Goal: Task Accomplishment & Management: Use online tool/utility

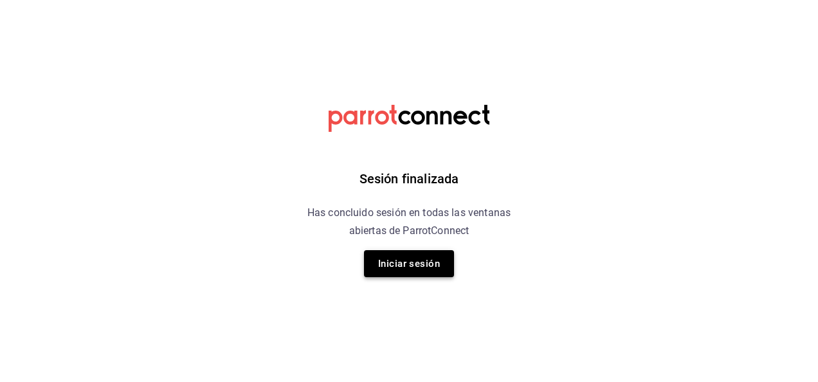
click at [424, 273] on button "Iniciar sesión" at bounding box center [409, 263] width 90 height 27
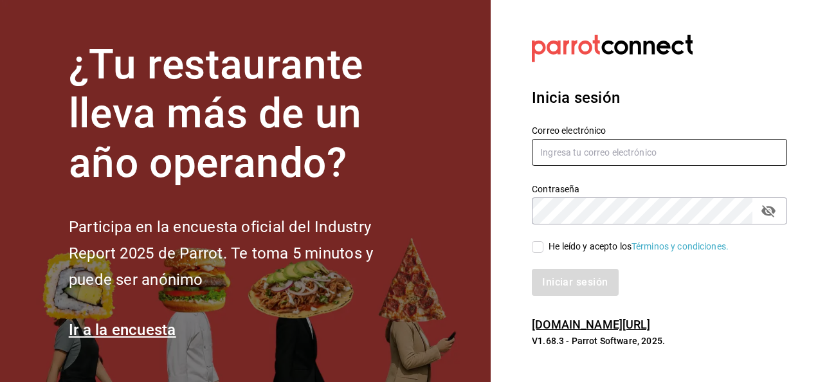
type input "[EMAIL_ADDRESS][DOMAIN_NAME]"
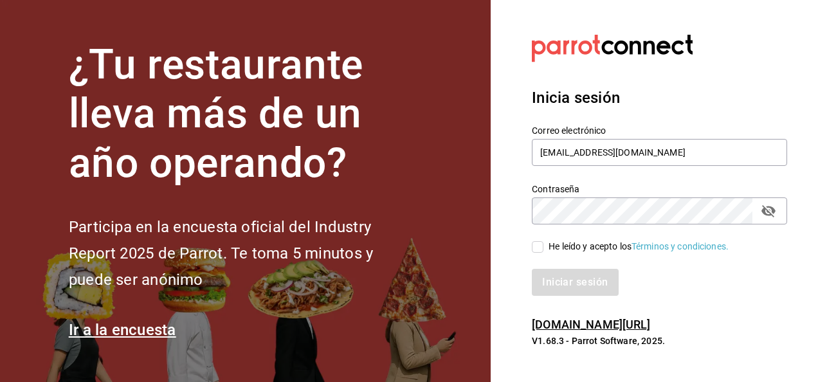
click at [539, 248] on input "He leído y acepto los Términos y condiciones." at bounding box center [538, 247] width 12 height 12
checkbox input "true"
click at [601, 286] on button "Iniciar sesión" at bounding box center [575, 282] width 87 height 27
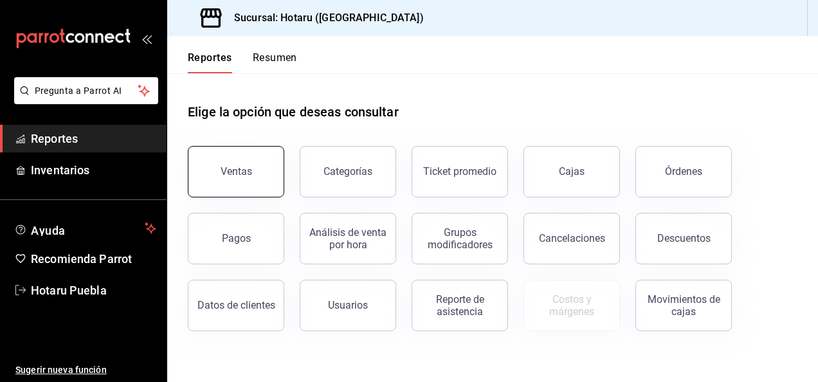
click at [262, 185] on button "Ventas" at bounding box center [236, 171] width 96 height 51
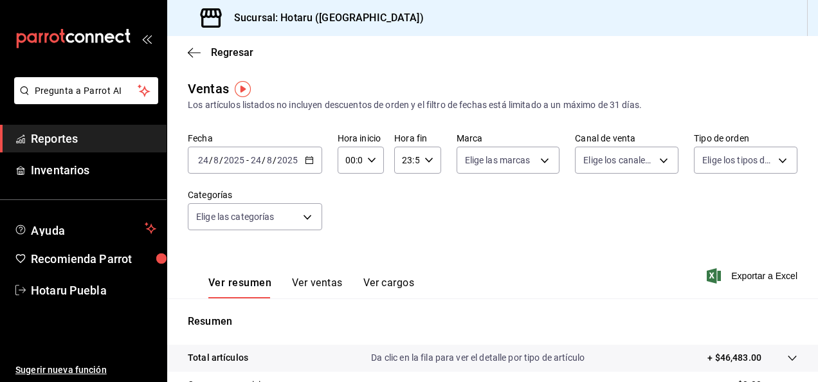
click at [312, 166] on div "2025-08-24 24 / 8 / 2025 - 2025-08-24 24 / 8 / 2025" at bounding box center [255, 160] width 134 height 27
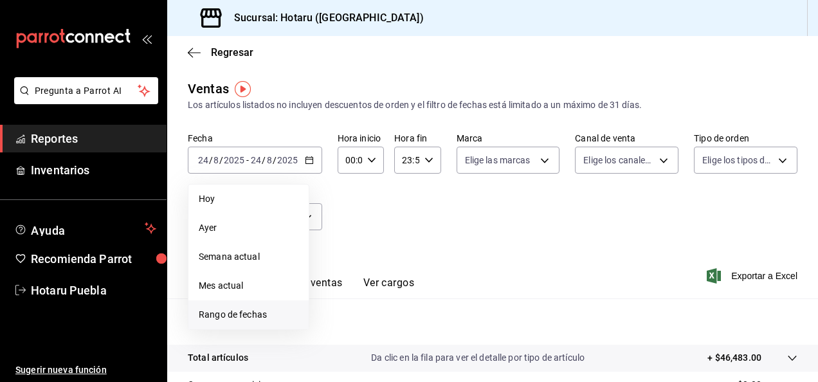
click at [227, 314] on span "Rango de fechas" at bounding box center [249, 315] width 100 height 14
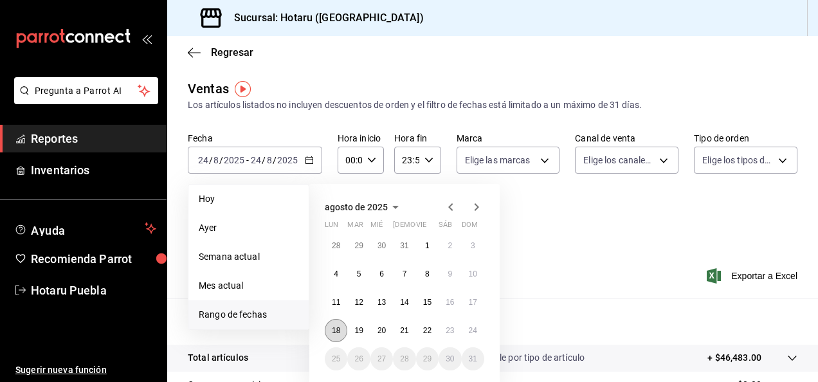
click at [342, 333] on button "18" at bounding box center [336, 330] width 23 height 23
click at [477, 334] on button "24" at bounding box center [473, 330] width 23 height 23
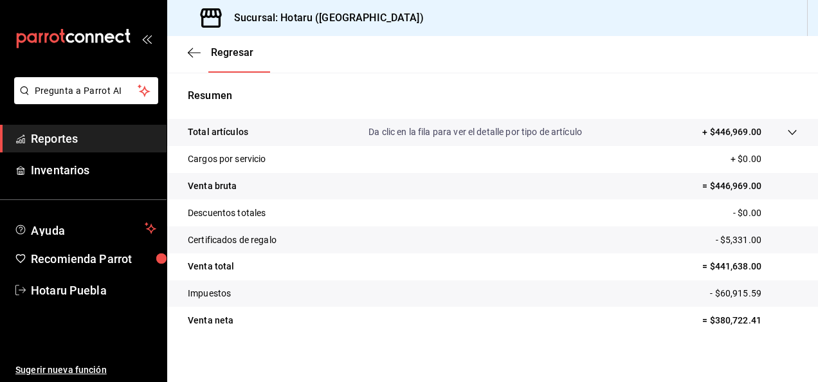
scroll to position [226, 0]
click at [487, 258] on tr "Venta total = $441,638.00" at bounding box center [492, 266] width 651 height 27
drag, startPoint x: 487, startPoint y: 258, endPoint x: 481, endPoint y: 250, distance: 10.5
click at [481, 250] on tbody "Total artículos Da clic en la fila para ver el detalle por tipo de artículo + $…" at bounding box center [492, 225] width 651 height 215
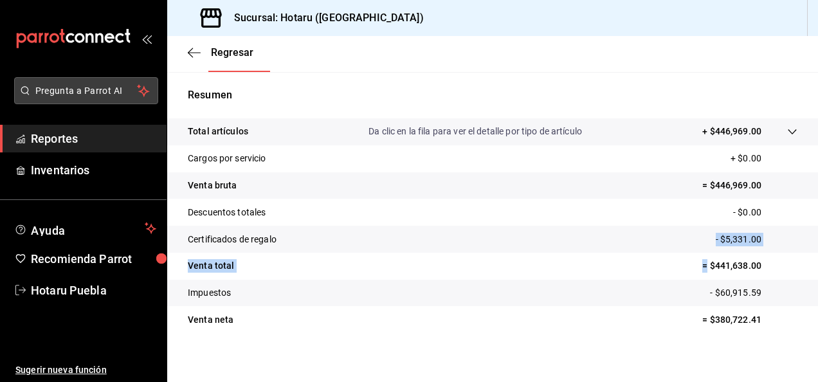
click at [109, 98] on button "Pregunta a Parrot AI" at bounding box center [86, 90] width 144 height 27
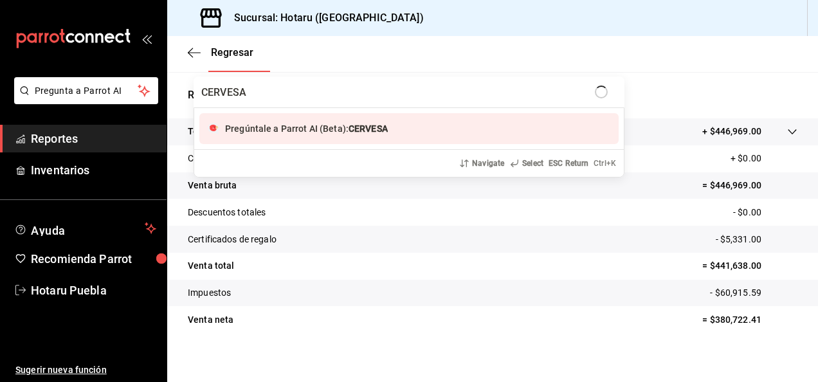
type input "CERVESA"
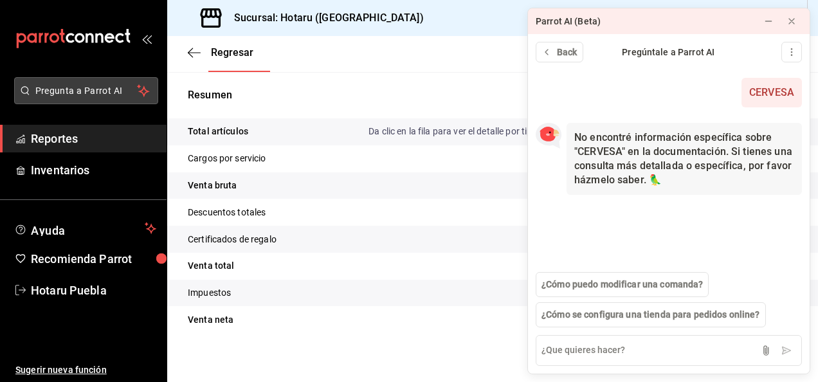
click at [95, 94] on span "Pregunta a Parrot AI" at bounding box center [86, 91] width 102 height 14
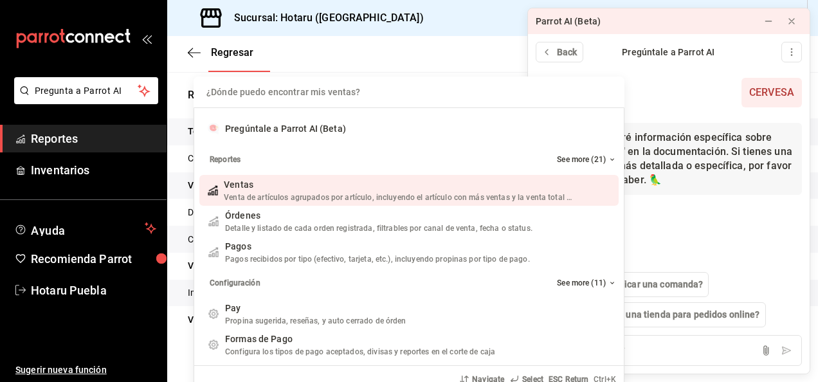
click at [85, 41] on div "¿Dónde puedo encontrar mis ventas? Pregúntale a Parrot AI (Beta) Reportes See m…" at bounding box center [409, 191] width 818 height 382
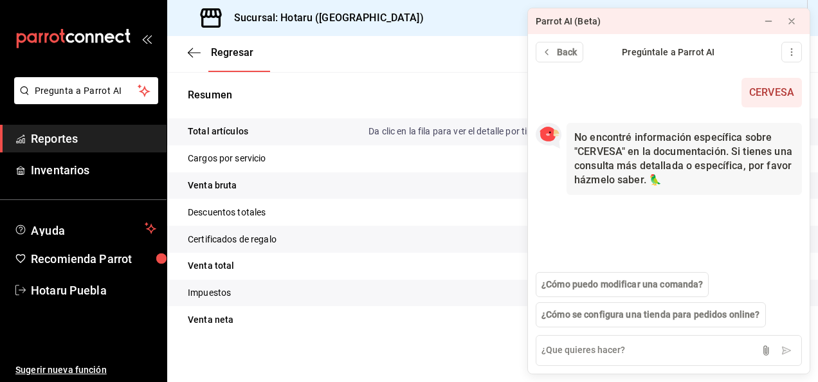
click at [186, 51] on div "Regresar" at bounding box center [492, 52] width 651 height 33
click at [797, 24] on button at bounding box center [791, 21] width 21 height 21
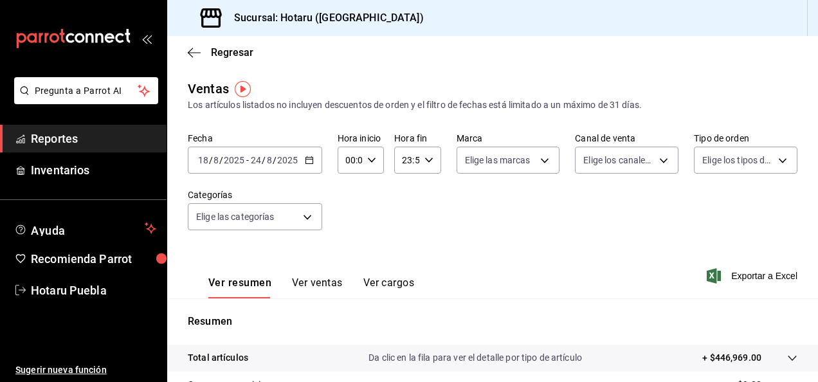
scroll to position [1, 0]
click at [307, 156] on \(Stroke\) "button" at bounding box center [309, 159] width 8 height 7
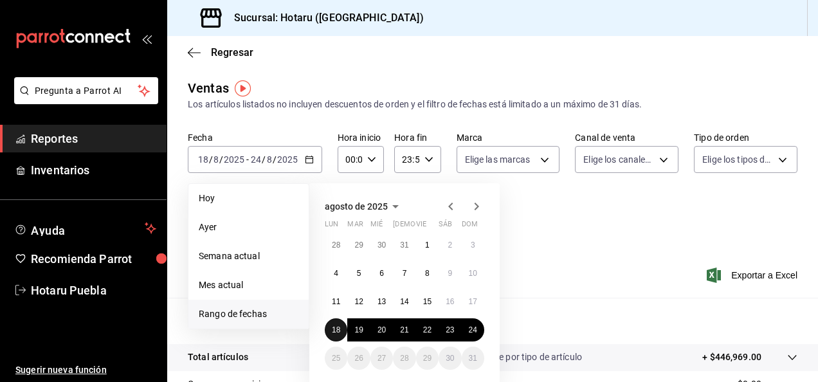
click at [342, 328] on button "18" at bounding box center [336, 329] width 23 height 23
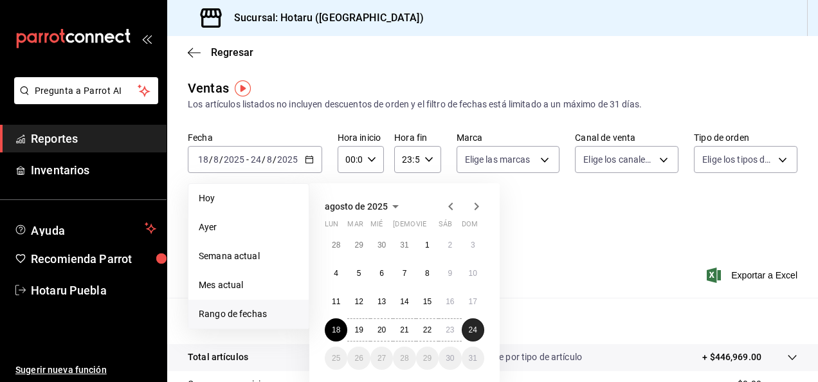
click at [472, 337] on button "24" at bounding box center [473, 329] width 23 height 23
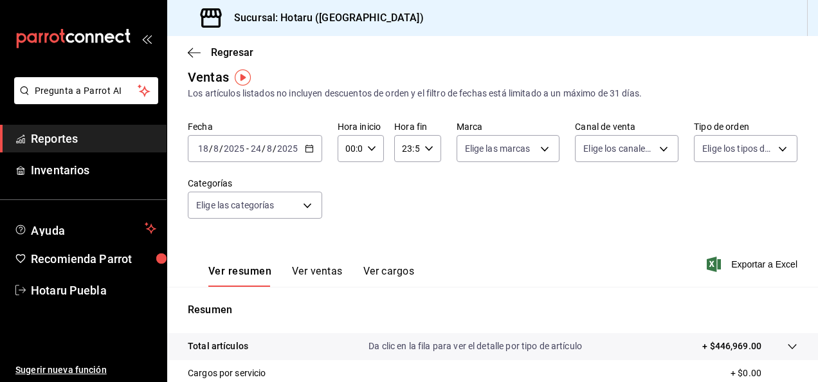
scroll to position [15, 0]
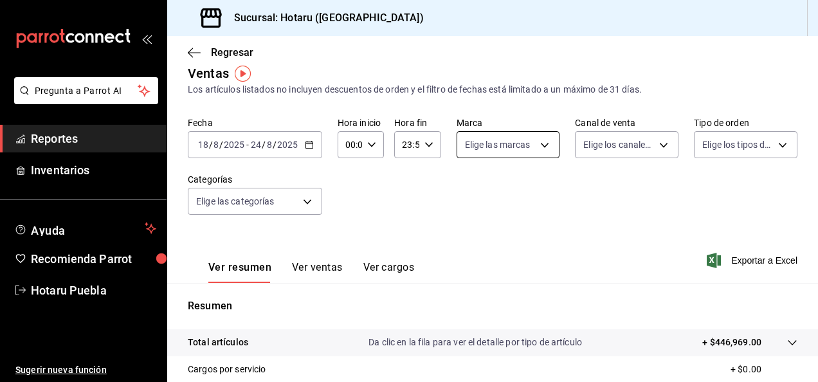
click at [541, 142] on body "Pregunta a Parrot AI Reportes Inventarios Ayuda Recomienda Parrot Hotaru Puebla…" at bounding box center [409, 191] width 818 height 382
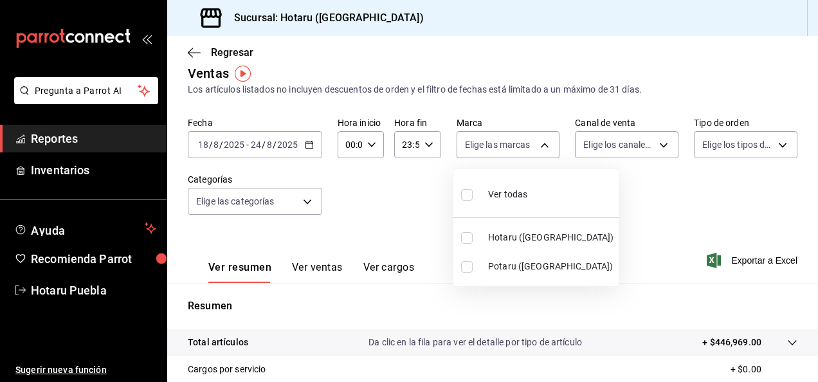
click at [538, 193] on li "Ver todas" at bounding box center [535, 193] width 165 height 38
type input "28f2b94b-43d9-4456-ab58-be91b69769b2,f751b40b-1592-4fe9-b0c9-b3cde2f2f566"
checkbox input "true"
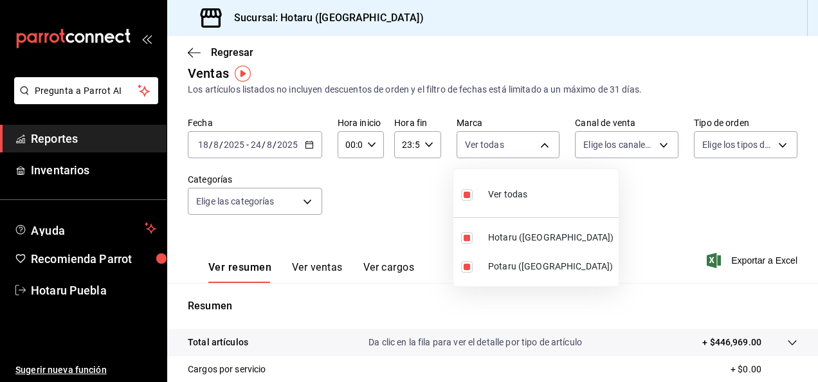
click at [662, 152] on div at bounding box center [409, 191] width 818 height 382
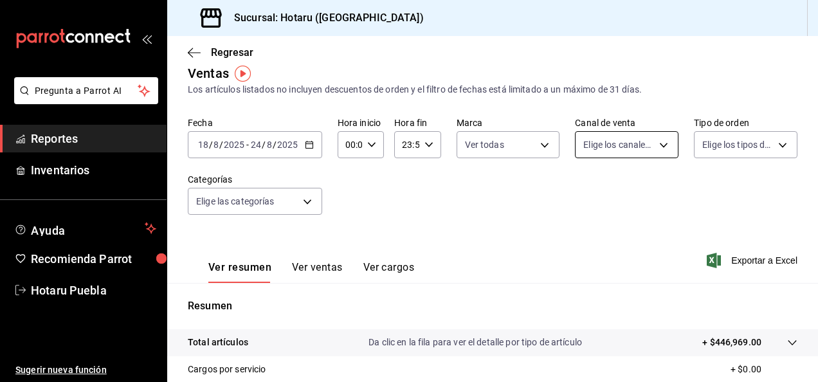
click at [662, 145] on body "Pregunta a Parrot AI Reportes Inventarios Ayuda Recomienda Parrot Hotaru Puebla…" at bounding box center [409, 191] width 818 height 382
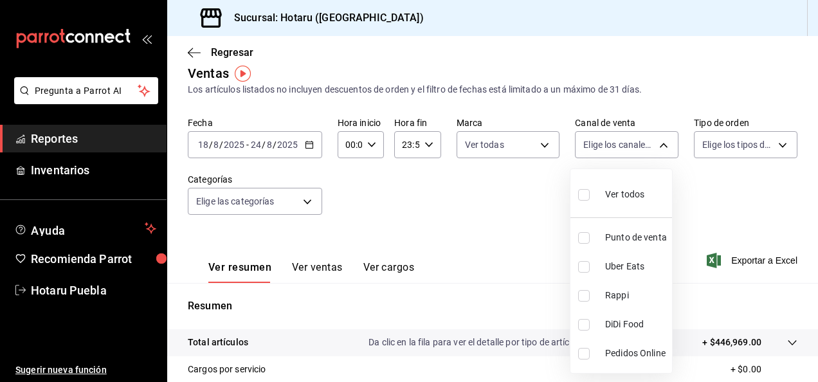
click at [629, 201] on div "Ver todos" at bounding box center [611, 193] width 66 height 28
type input "PARROT,UBER_EATS,RAPPI,DIDI_FOOD,ONLINE"
checkbox input "true"
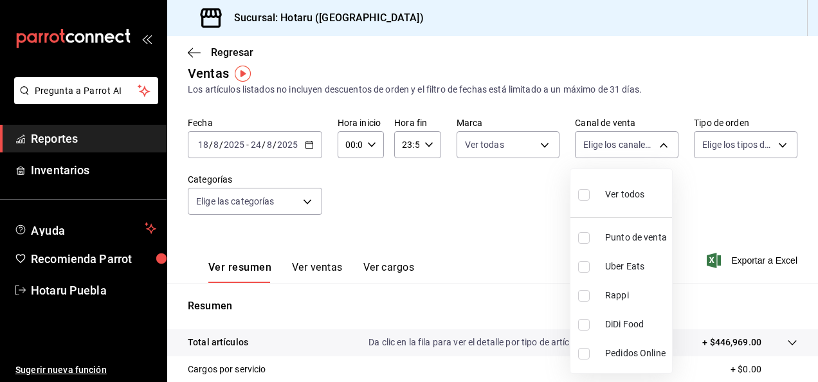
checkbox input "true"
click at [759, 154] on div at bounding box center [409, 191] width 818 height 382
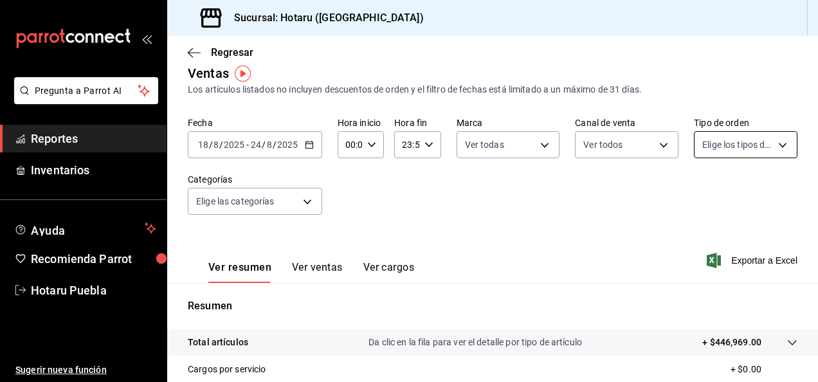
click at [761, 148] on body "Pregunta a Parrot AI Reportes Inventarios Ayuda Recomienda Parrot Hotaru Puebla…" at bounding box center [409, 191] width 818 height 382
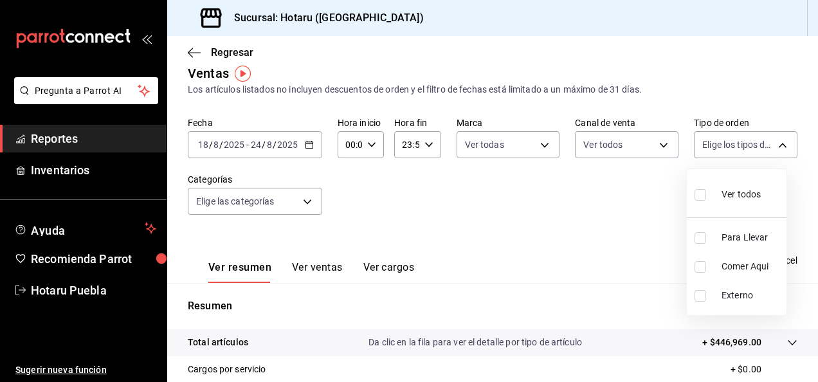
click at [725, 192] on span "Ver todos" at bounding box center [740, 195] width 39 height 14
type input "fab97e86-f173-400a-9fb3-ec3d756d97d2,cce75506-828c-4b0a-8d3b-bb17af45970c,EXTER…"
checkbox input "true"
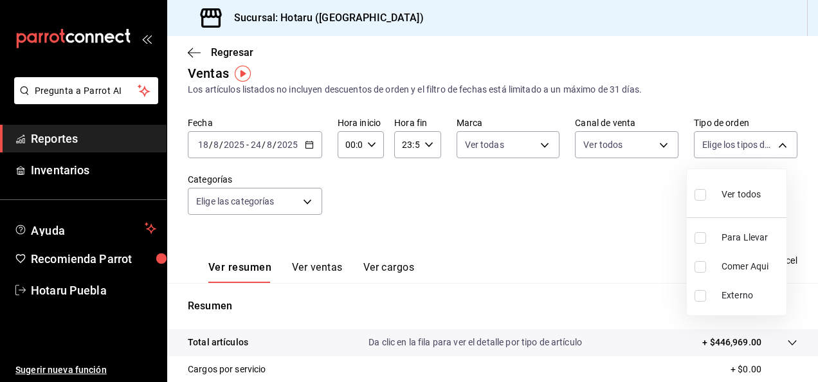
checkbox input "true"
click at [318, 209] on div at bounding box center [409, 191] width 818 height 382
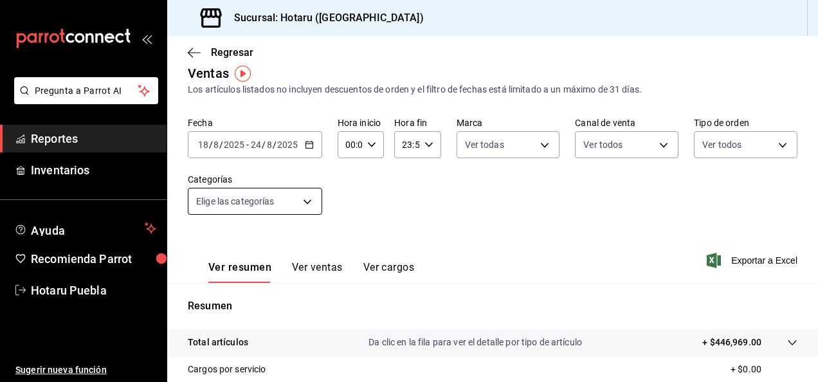
click at [303, 206] on body "Pregunta a Parrot AI Reportes Inventarios Ayuda Recomienda Parrot Hotaru Puebla…" at bounding box center [409, 191] width 818 height 382
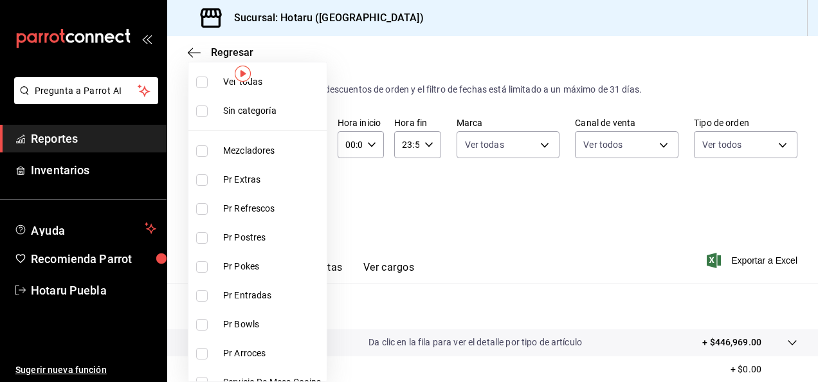
click at [264, 70] on li "Ver todas" at bounding box center [257, 82] width 138 height 29
type input "84f66e43-b84d-4fef-8756-f31b626da824,c9eb6a62-502a-43ab-bd93-fa5cd2e9da35,9c695…"
checkbox input "true"
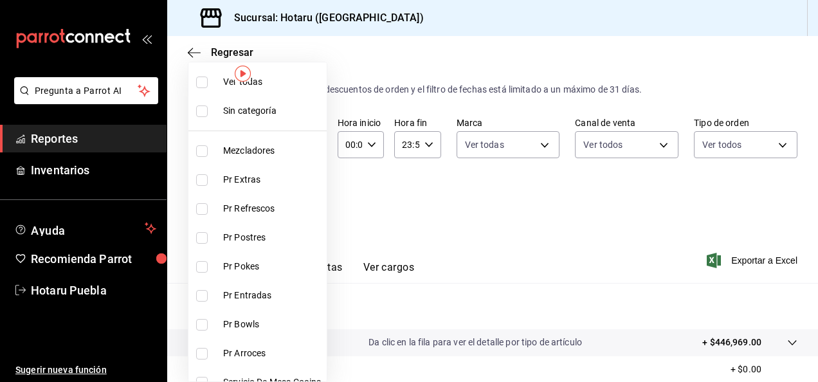
checkbox input "true"
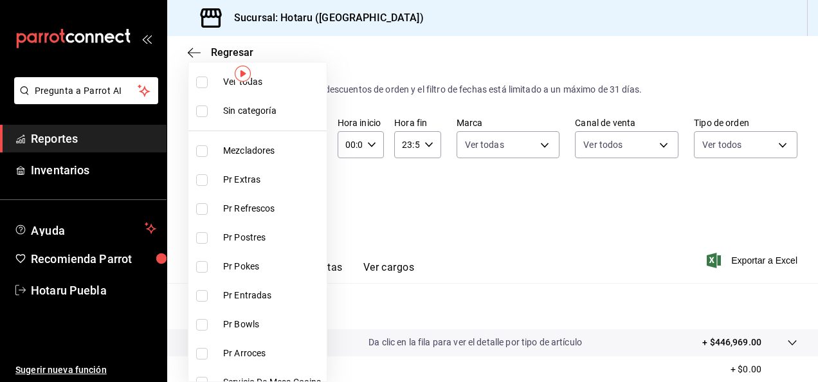
checkbox input "true"
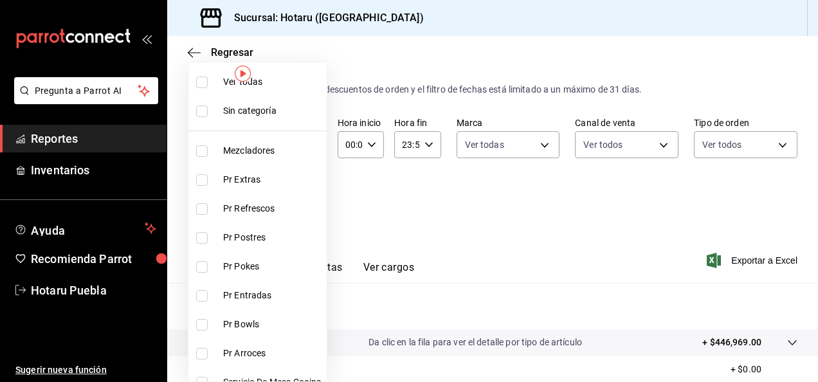
checkbox input "true"
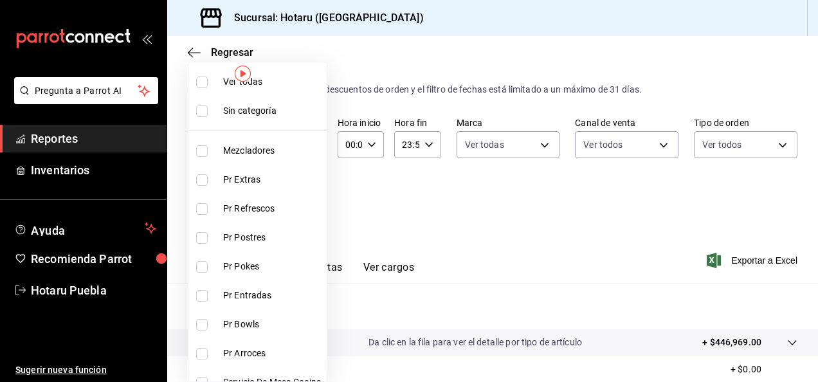
checkbox input "true"
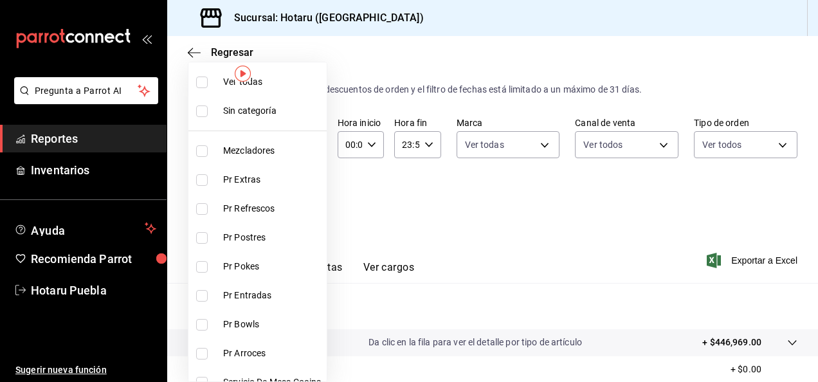
checkbox input "true"
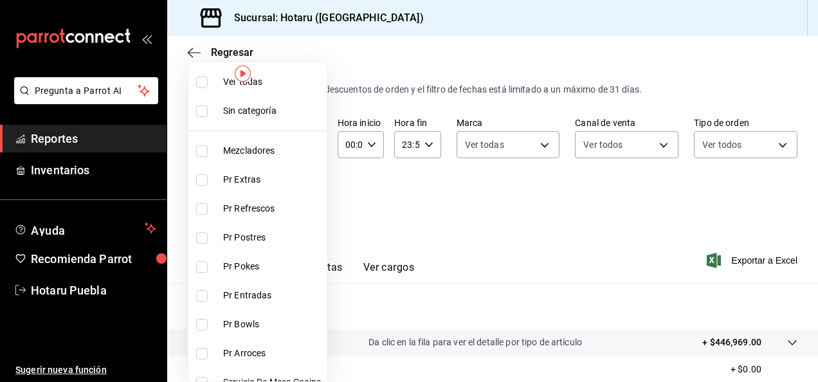
checkbox input "true"
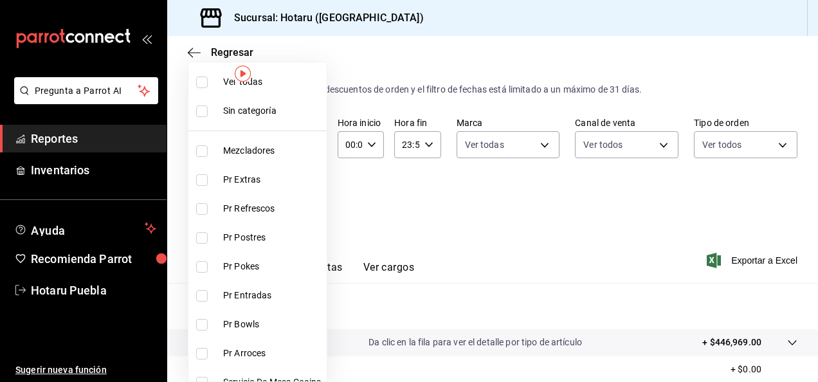
checkbox input "true"
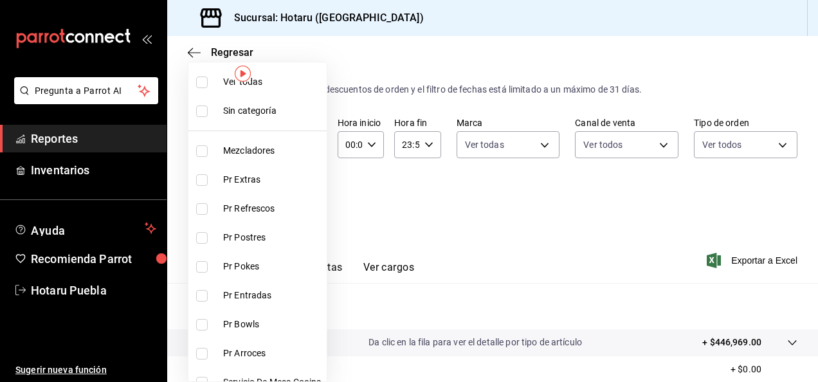
checkbox input "true"
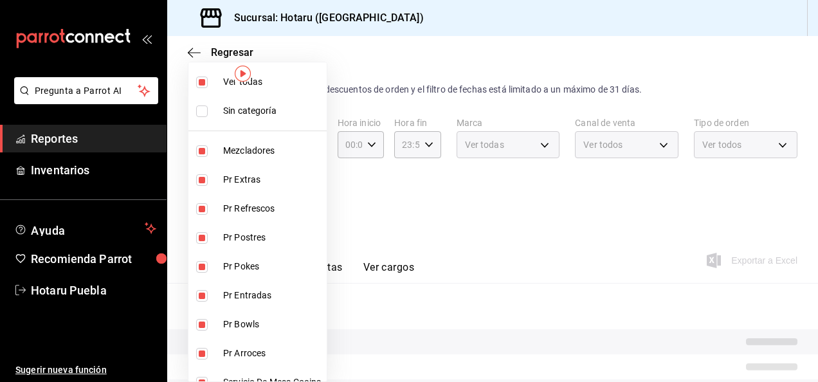
click at [418, 247] on div at bounding box center [409, 191] width 818 height 382
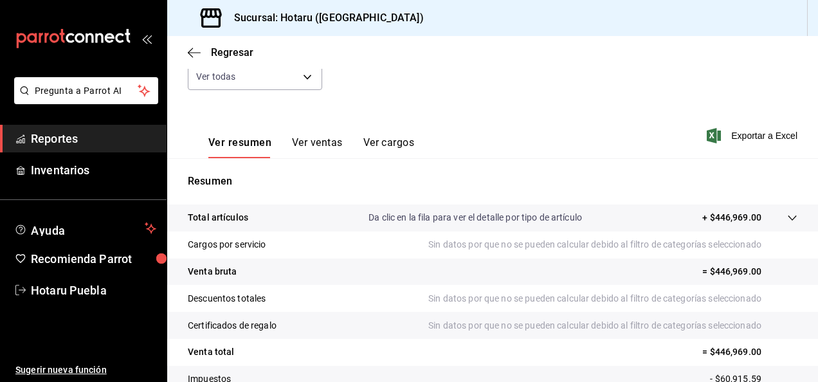
click at [321, 141] on button "Ver ventas" at bounding box center [317, 147] width 51 height 22
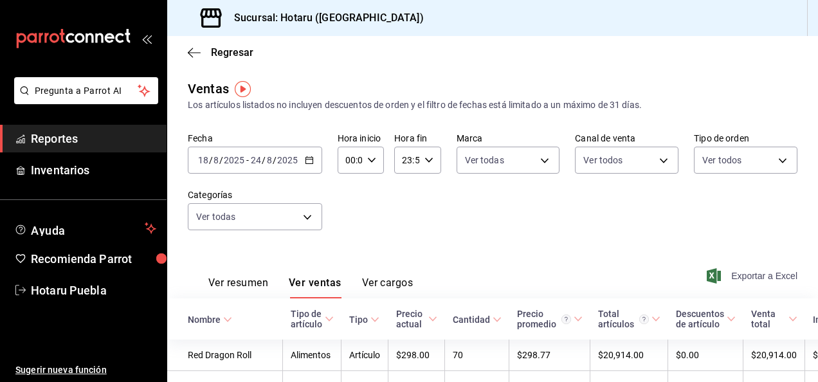
click at [724, 273] on span "Exportar a Excel" at bounding box center [753, 275] width 88 height 15
